Goal: Task Accomplishment & Management: Complete application form

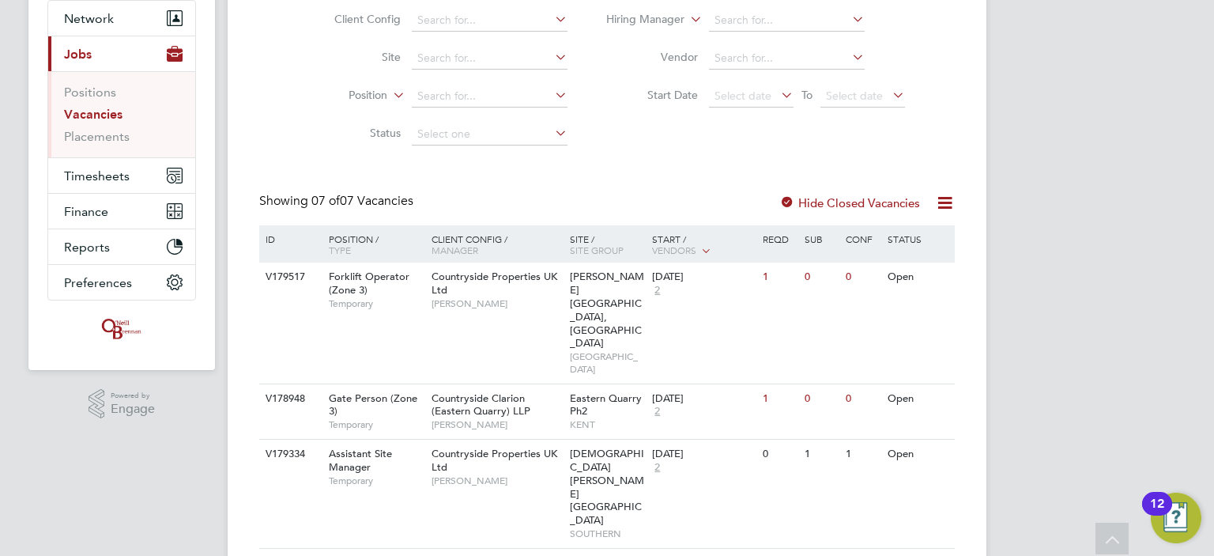
scroll to position [158, 0]
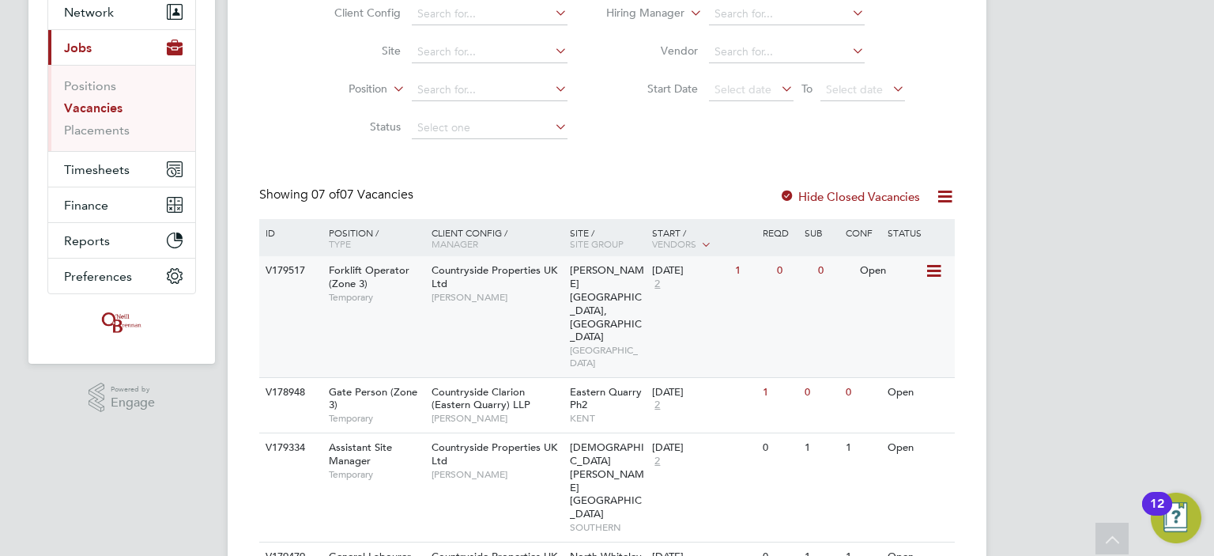
click at [932, 265] on icon at bounding box center [933, 271] width 16 height 19
click at [897, 305] on li "View Details" at bounding box center [897, 307] width 92 height 22
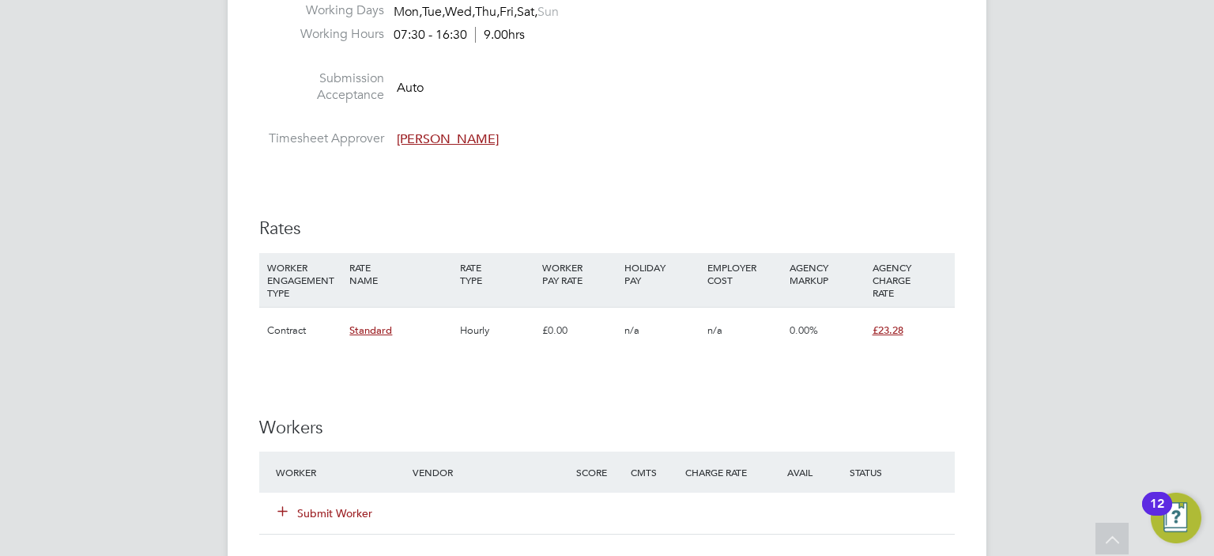
scroll to position [872, 0]
click at [136, 198] on div "DM Danielle Murphy Notifications 20 Applications: Network Team Members Business…" at bounding box center [607, 181] width 1214 height 2107
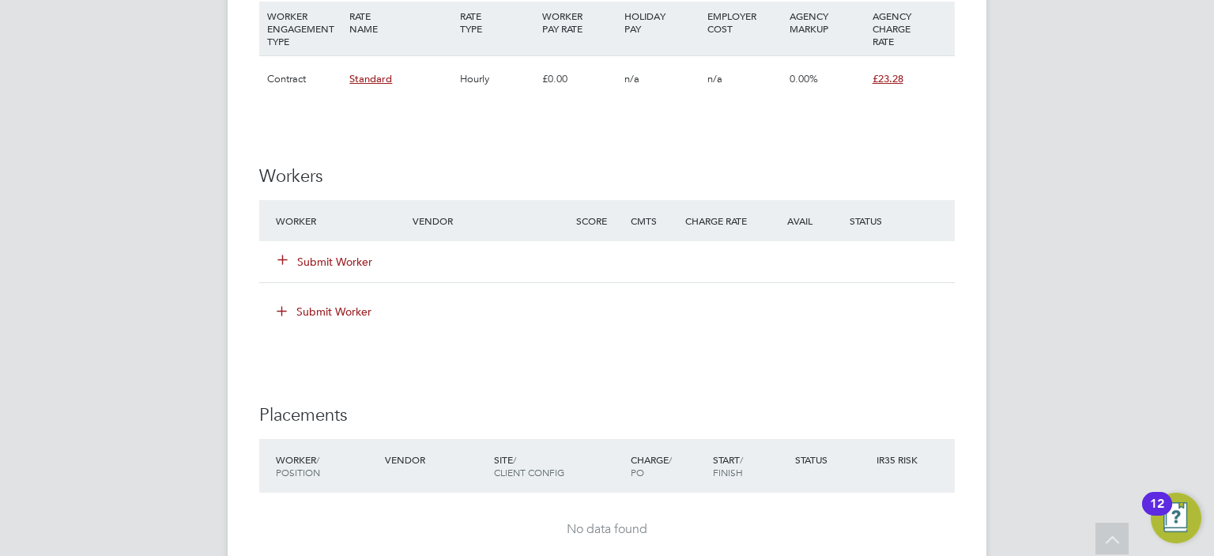
scroll to position [1122, 0]
click at [304, 262] on button "Submit Worker" at bounding box center [325, 263] width 95 height 16
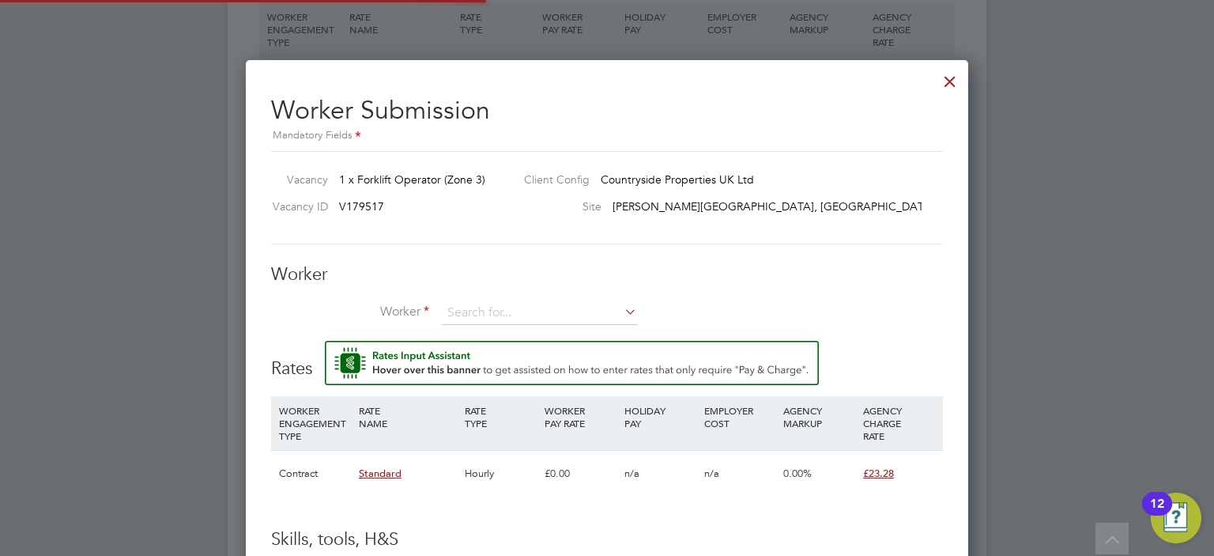
scroll to position [999, 723]
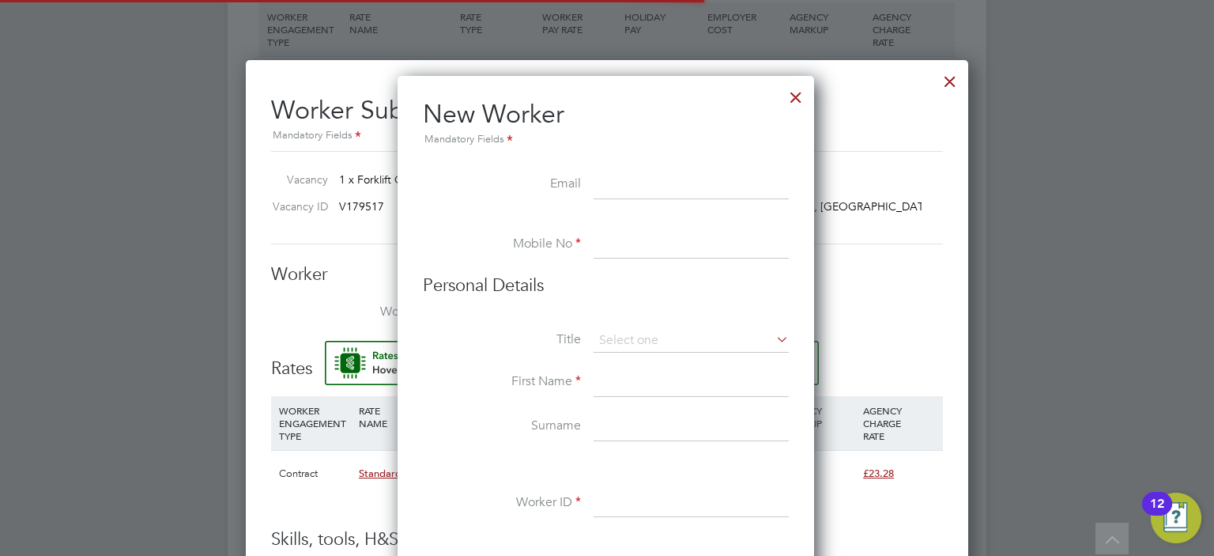
scroll to position [1340, 418]
click at [631, 177] on input at bounding box center [691, 185] width 195 height 28
paste input "Jonathanmarkprocter@gmail.com"
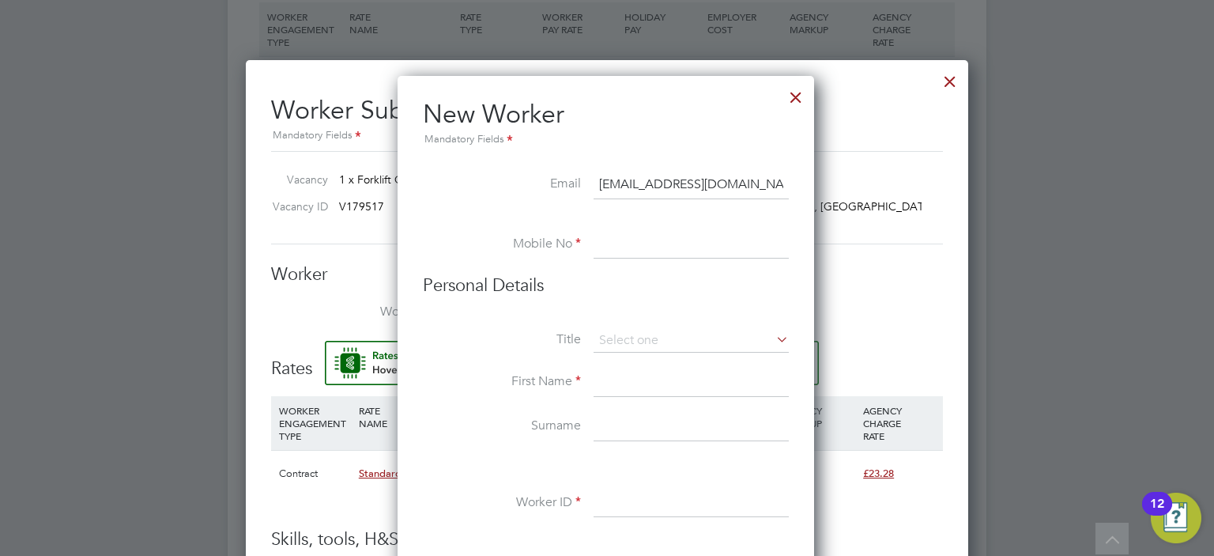
scroll to position [0, 6]
type input "Jonathanmarkprocter@gmail.com"
click at [632, 238] on input at bounding box center [691, 245] width 195 height 28
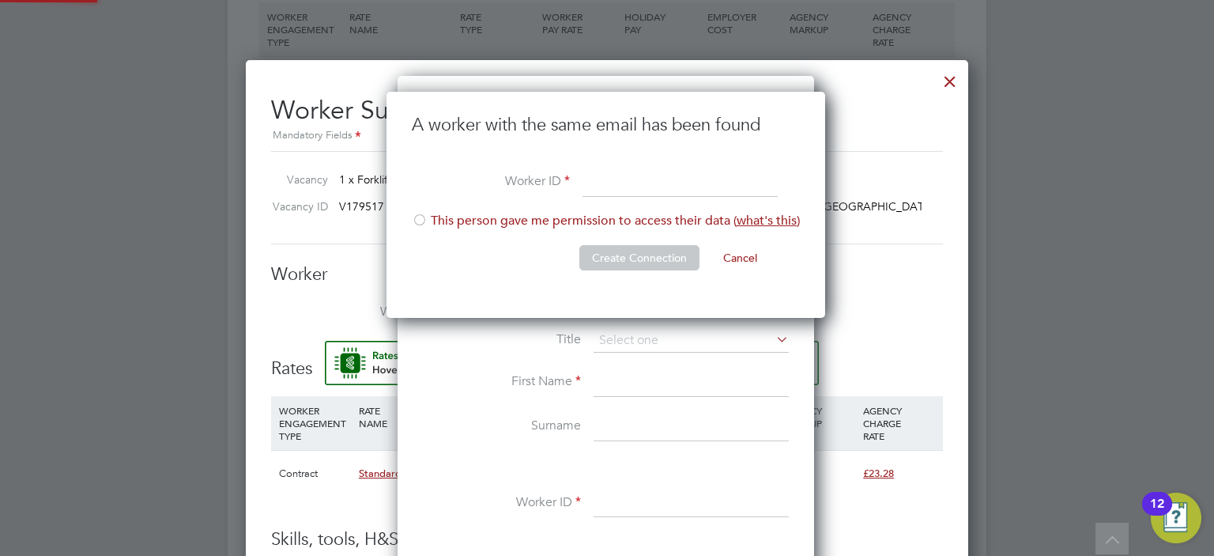
scroll to position [226, 440]
click at [727, 259] on button "Cancel" at bounding box center [740, 257] width 59 height 25
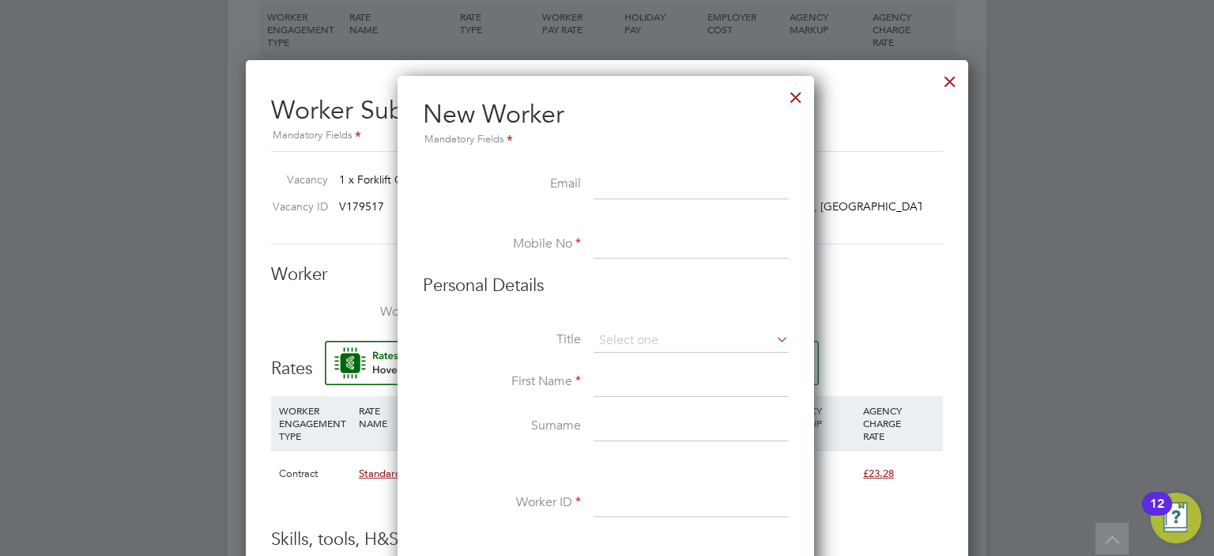
click at [802, 93] on div at bounding box center [796, 93] width 28 height 28
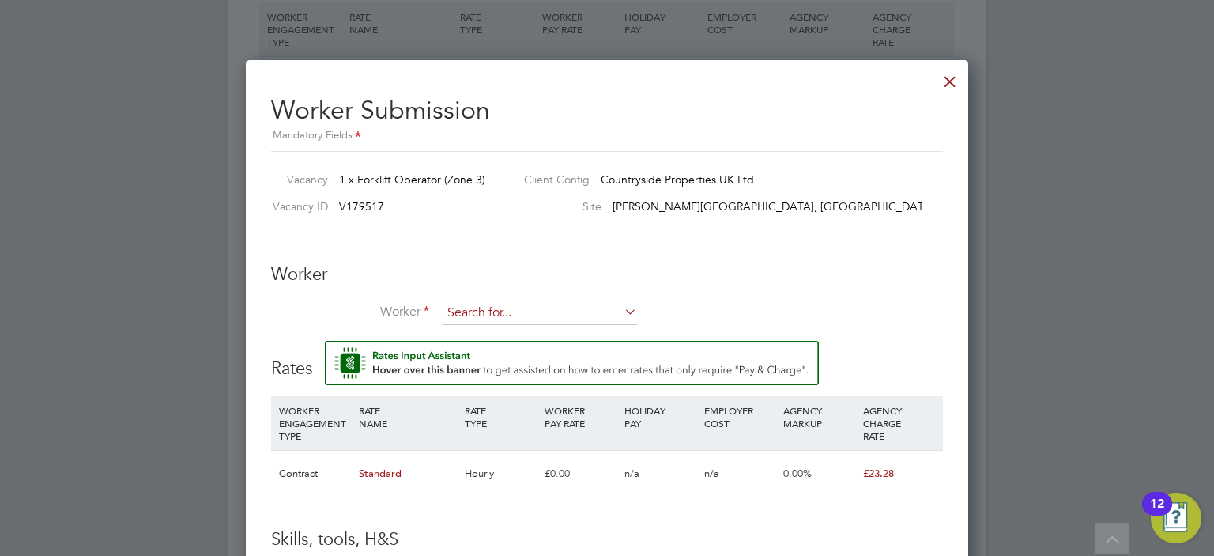
click at [496, 309] on input at bounding box center [539, 313] width 195 height 24
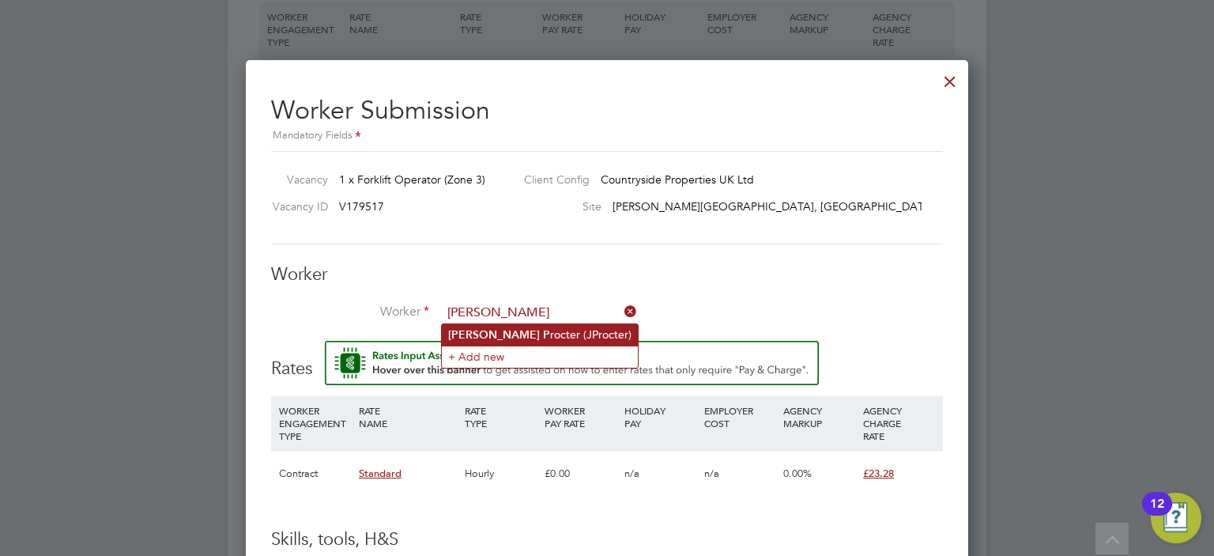
click at [509, 338] on li "Jonathan P rocter (JProcter)" at bounding box center [540, 334] width 196 height 21
type input "Jonathan Procter (JProcter)"
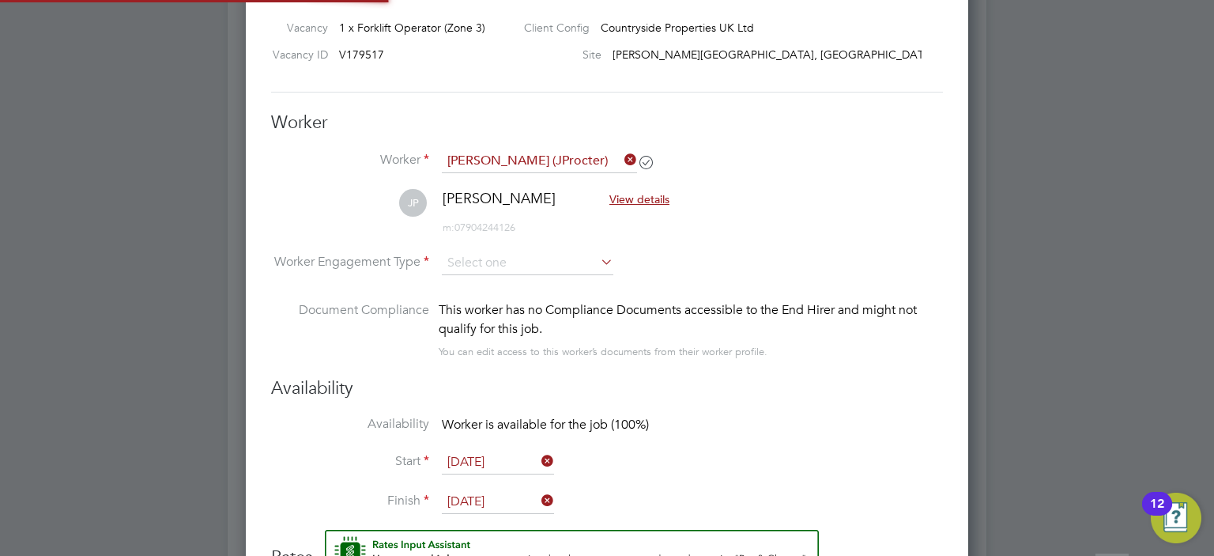
scroll to position [1337, 0]
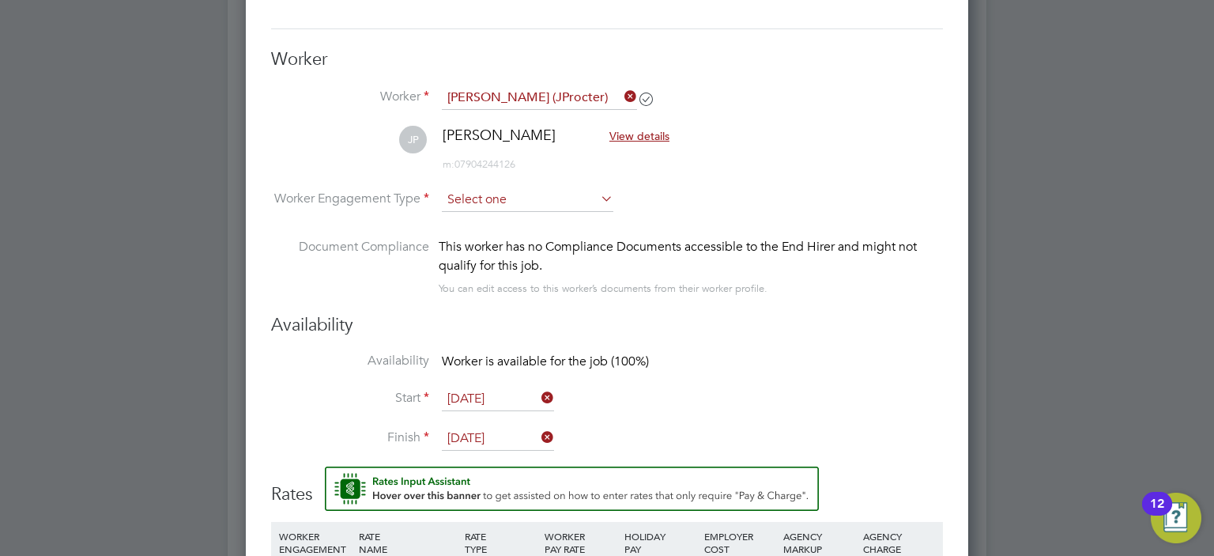
click at [585, 195] on input at bounding box center [528, 200] width 172 height 24
click at [707, 200] on li "Worker Engagement Type" at bounding box center [607, 212] width 672 height 49
click at [550, 198] on input at bounding box center [528, 200] width 172 height 24
click at [518, 221] on li "Contract" at bounding box center [528, 219] width 172 height 21
type input "Contract"
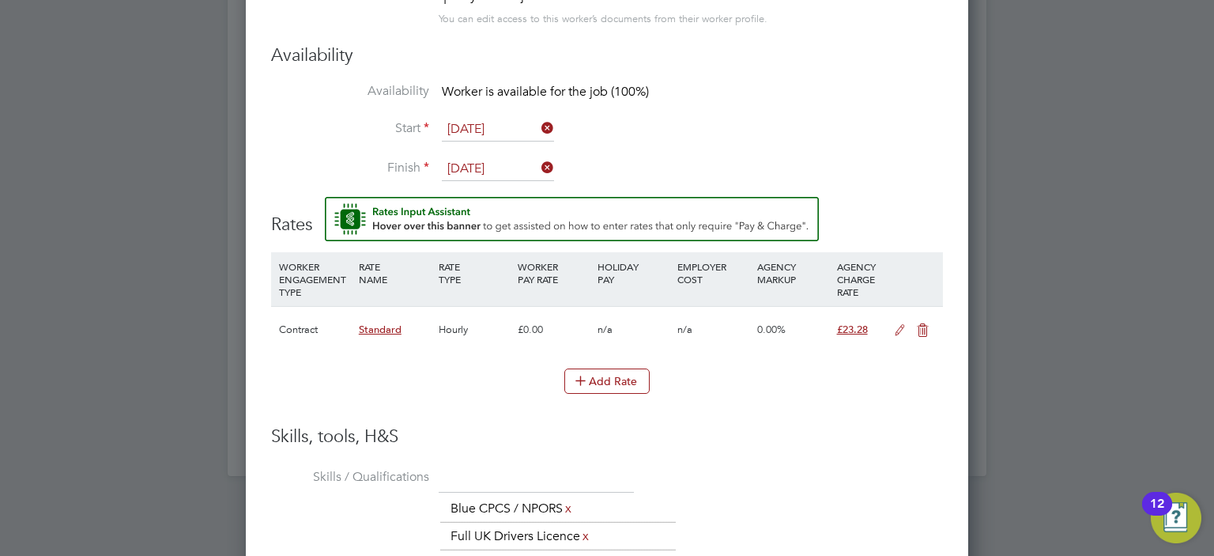
scroll to position [1801, 0]
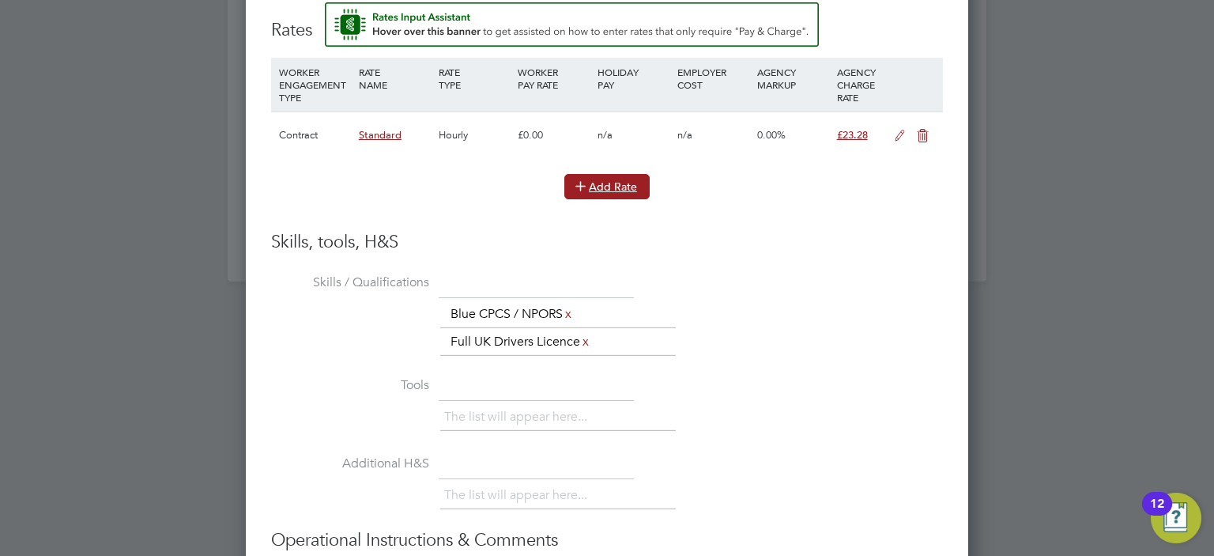
click at [623, 174] on button "Add Rate" at bounding box center [606, 186] width 85 height 25
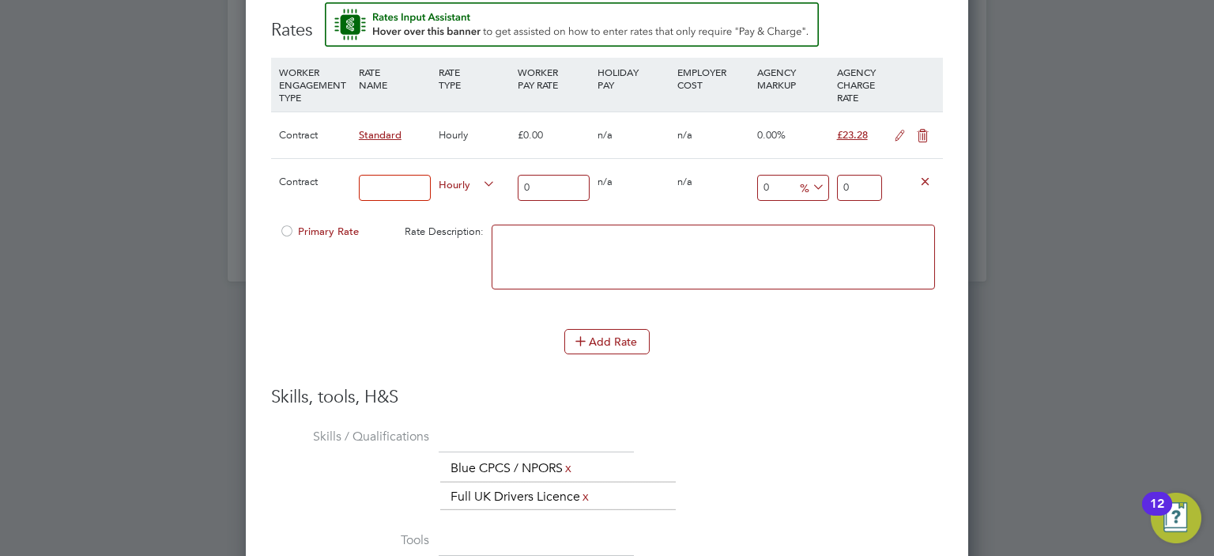
click at [926, 175] on icon at bounding box center [925, 181] width 12 height 12
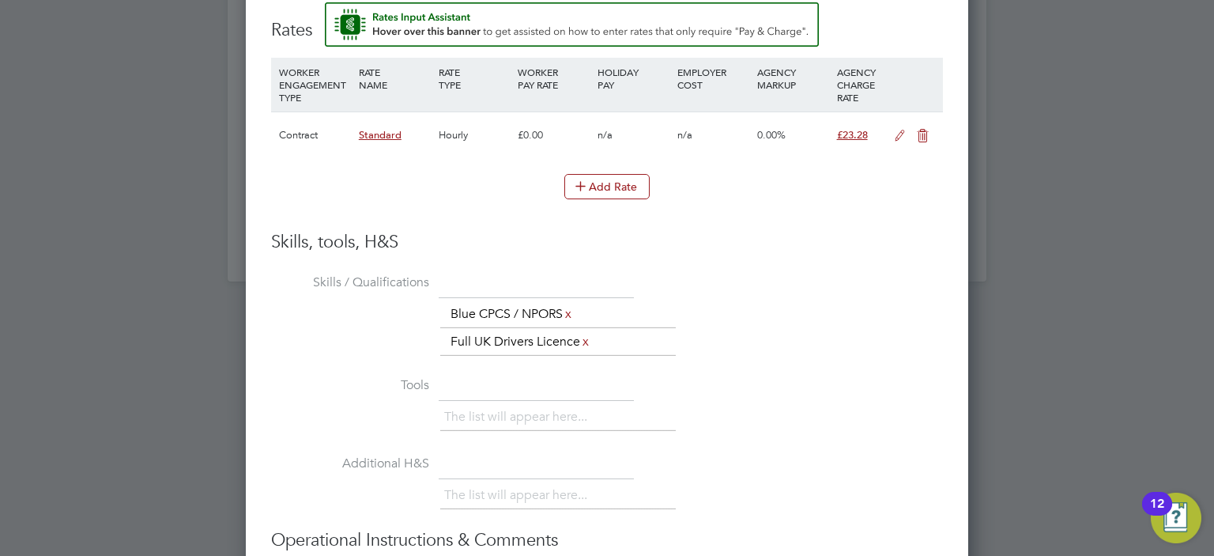
scroll to position [2003, 0]
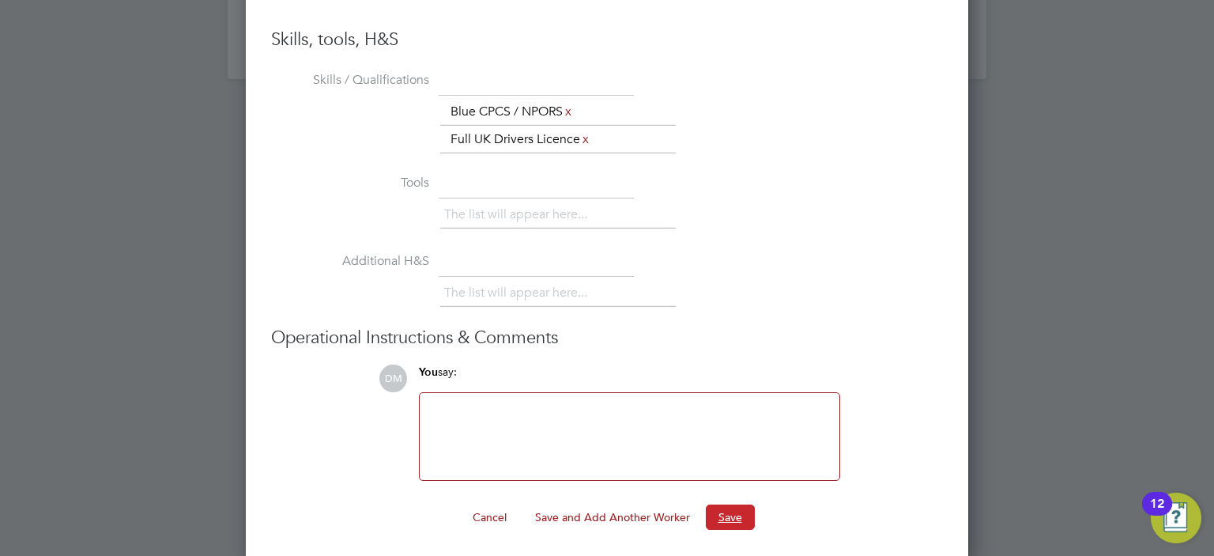
click at [724, 504] on button "Save" at bounding box center [730, 516] width 49 height 25
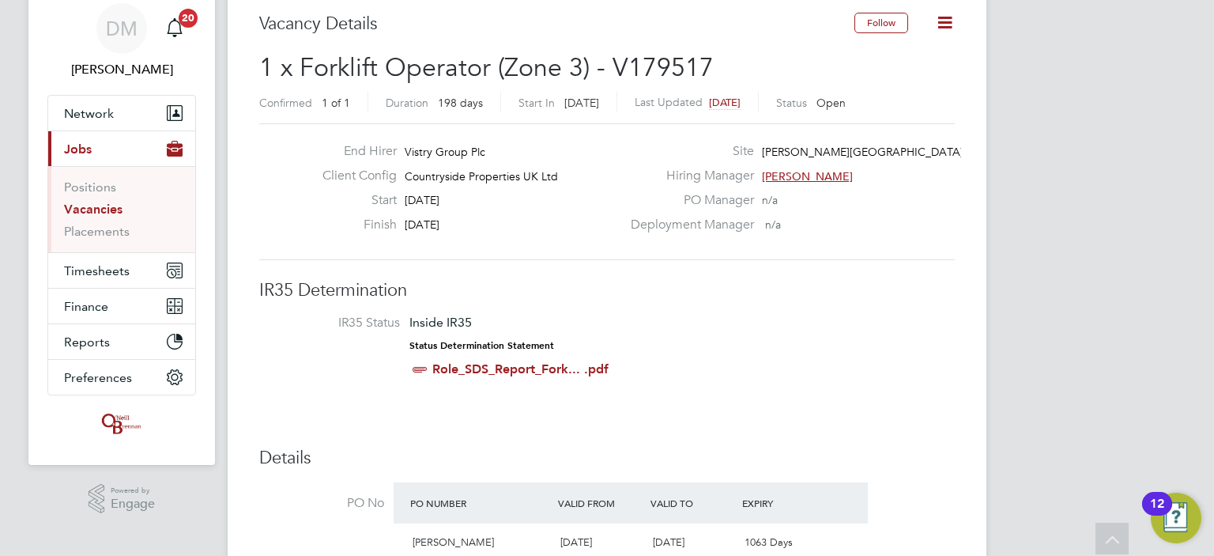
scroll to position [0, 0]
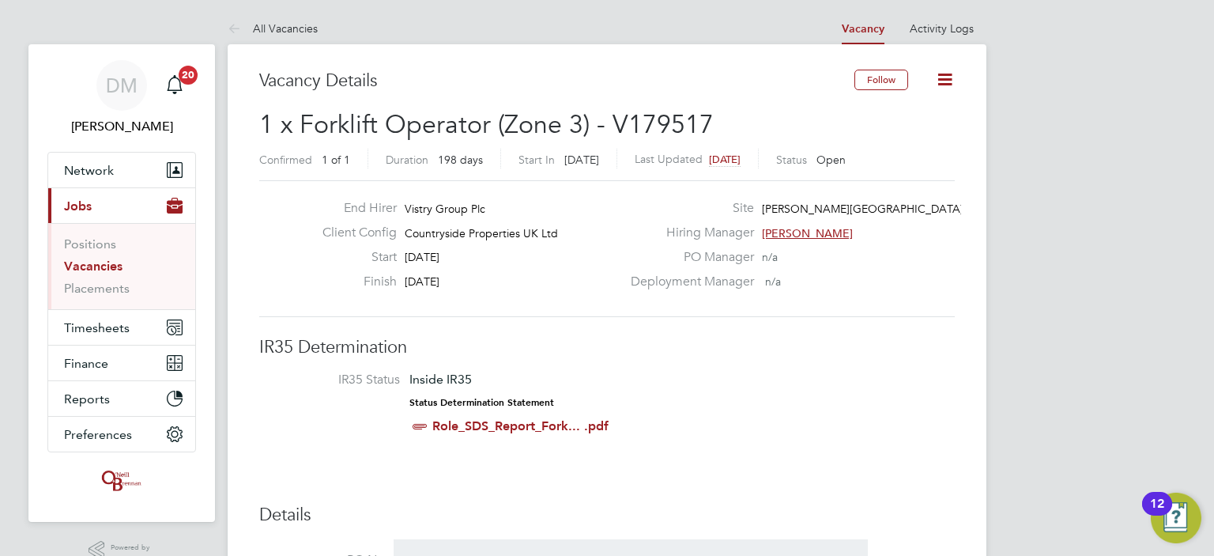
click at [111, 267] on link "Vacancies" at bounding box center [93, 265] width 58 height 15
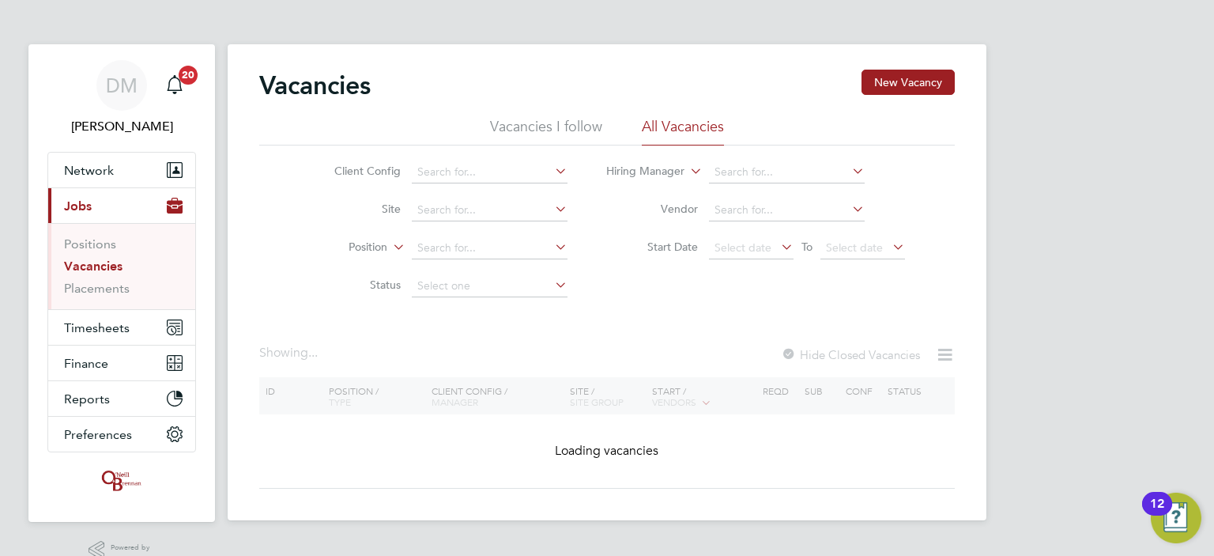
scroll to position [32, 0]
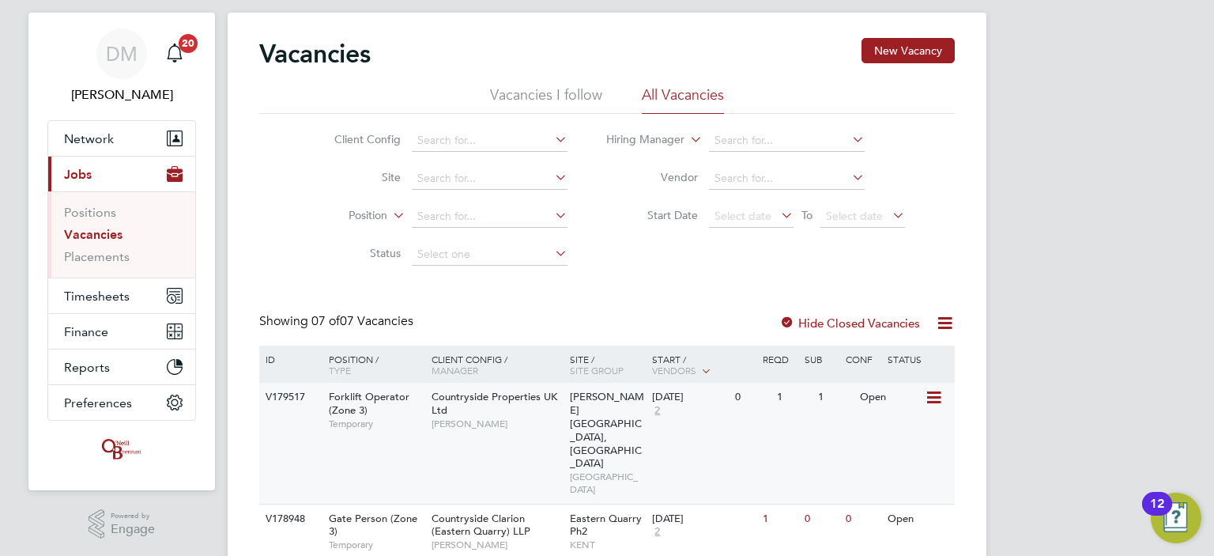
click at [773, 410] on div "1" at bounding box center [793, 397] width 41 height 29
